Goal: Information Seeking & Learning: Understand process/instructions

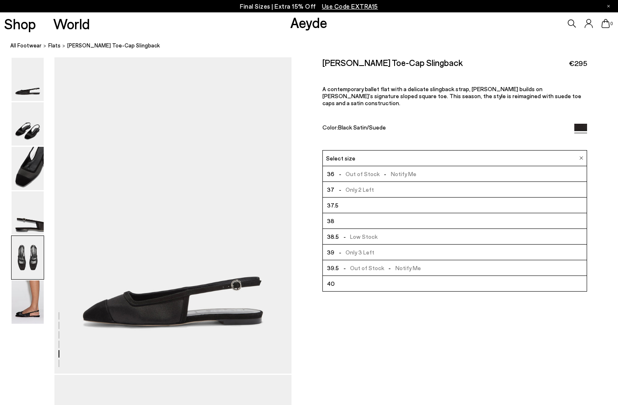
scroll to position [1259, 0]
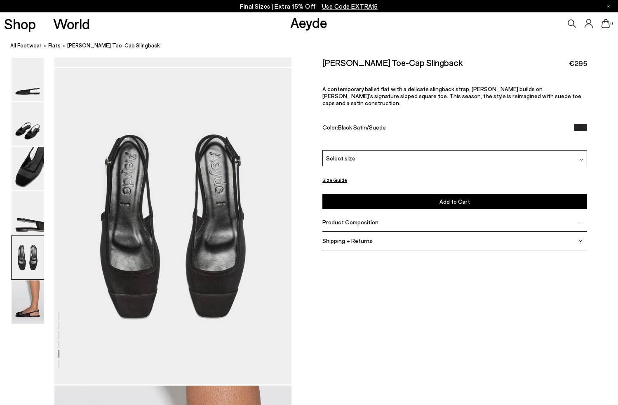
click at [336, 175] on button "Size Guide" at bounding box center [334, 180] width 25 height 10
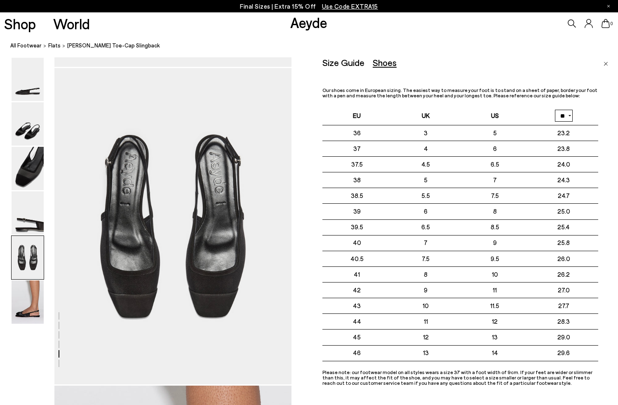
click at [543, 76] on div "Size Guide Shoes Belt Our shoes come in European sizing. The easiest way to mea…" at bounding box center [460, 221] width 276 height 328
click at [608, 63] on img "Close" at bounding box center [606, 64] width 5 height 4
